Goal: Task Accomplishment & Management: Complete application form

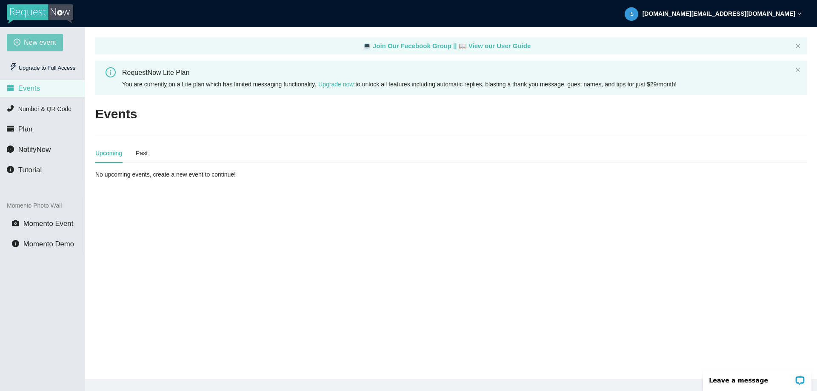
click at [60, 49] on button "New event" at bounding box center [35, 42] width 56 height 17
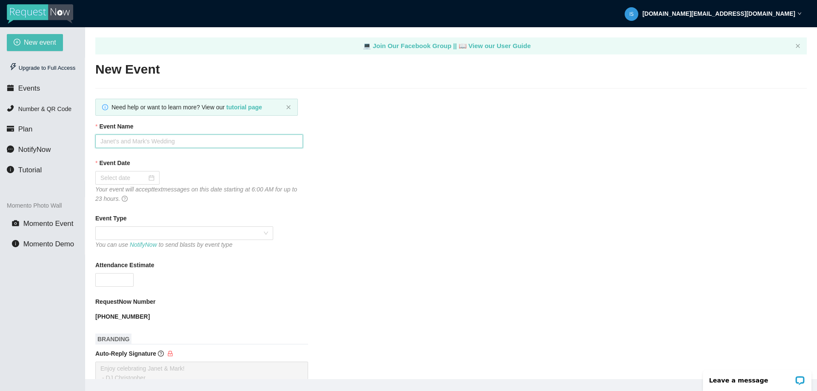
click at [202, 138] on input "Event Name" at bounding box center [199, 142] width 208 height 14
click at [126, 233] on span at bounding box center [184, 233] width 168 height 13
type input "Kamals Bollywood"
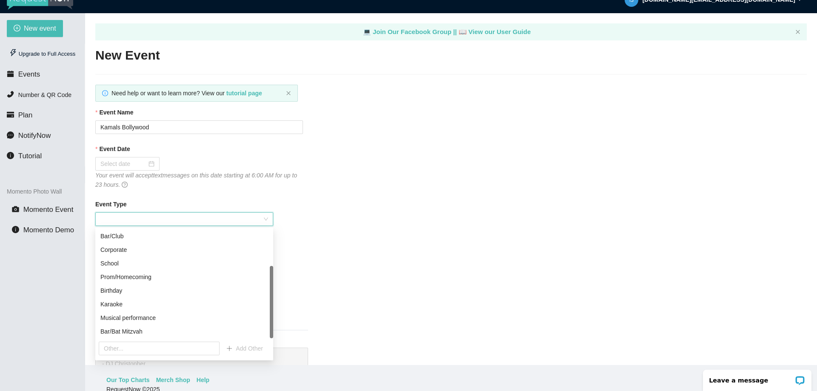
scroll to position [27, 0]
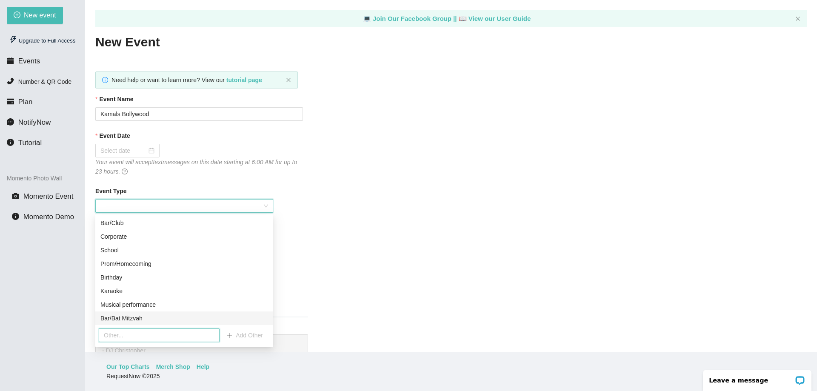
click at [160, 334] on input "text" at bounding box center [159, 336] width 121 height 14
type input "Bollywood"
click at [247, 335] on span "Add Other" at bounding box center [249, 335] width 27 height 9
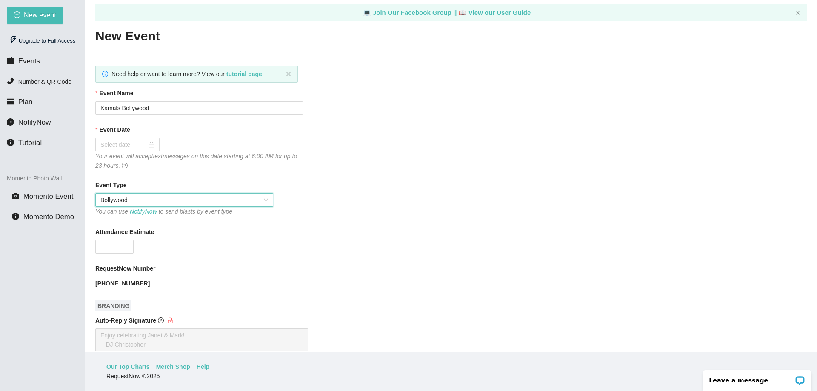
scroll to position [0, 0]
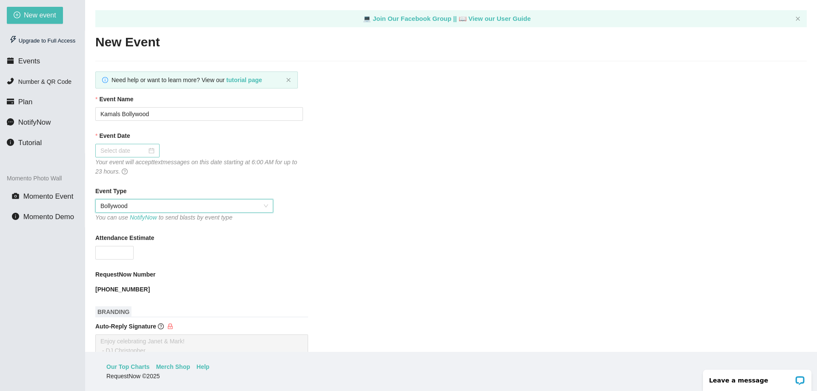
click at [140, 146] on input "Event Date" at bounding box center [123, 150] width 46 height 9
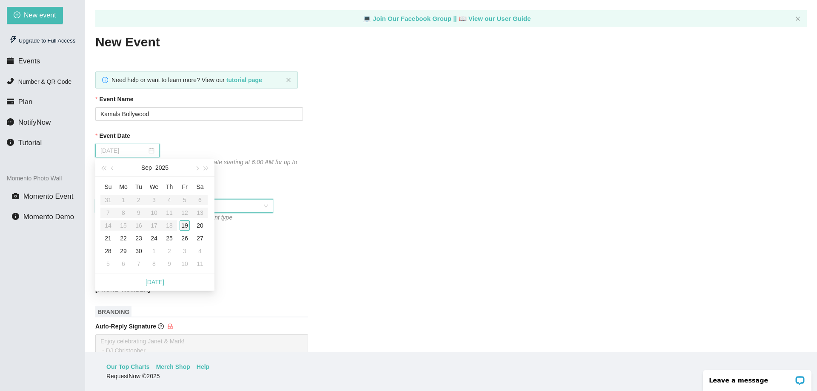
type input "09/19/2025"
click at [186, 228] on div "19" at bounding box center [185, 226] width 10 height 10
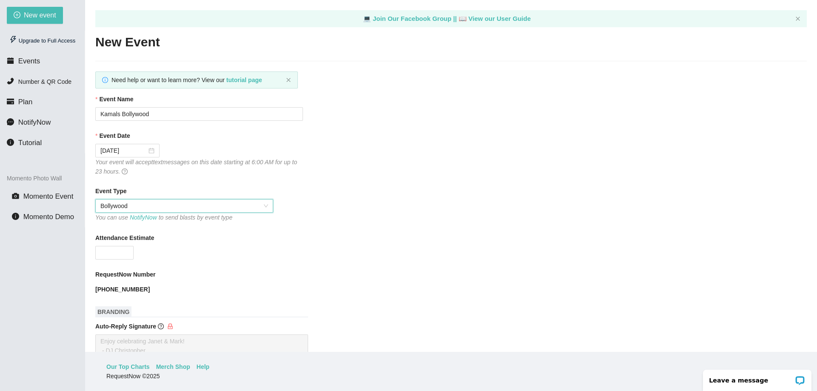
click at [375, 185] on form "Event Name Kamals Bollywood Event Date 09/19/2025 Your event will accept text m…" at bounding box center [451, 394] width 712 height 599
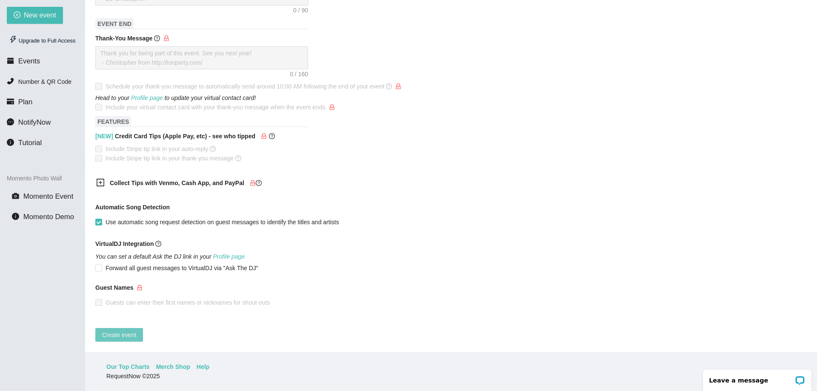
click at [125, 333] on span "Create event" at bounding box center [119, 334] width 34 height 9
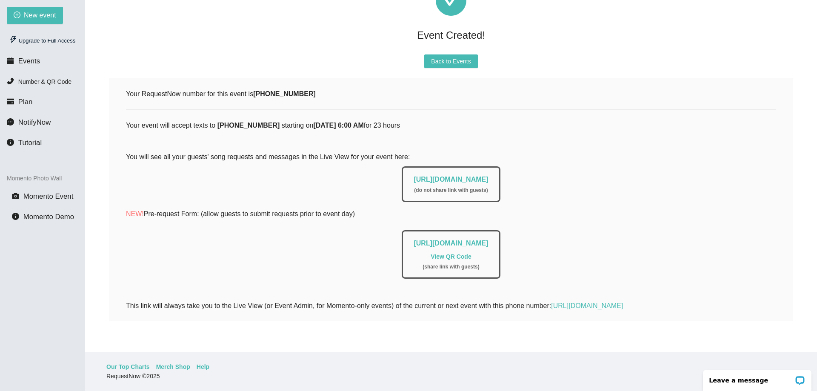
click at [456, 253] on link "View QR Code" at bounding box center [451, 256] width 40 height 7
